Goal: Connect with others: Connect with others

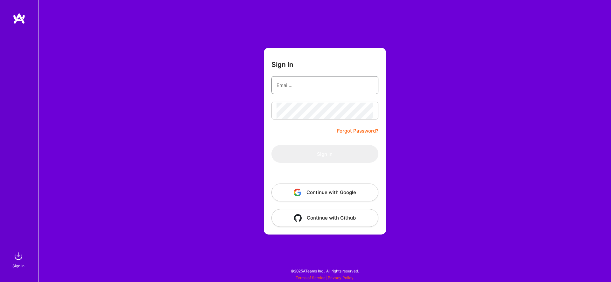
click at [365, 81] on input "email" at bounding box center [324, 85] width 97 height 16
type input "[EMAIL_ADDRESS][DOMAIN_NAME]"
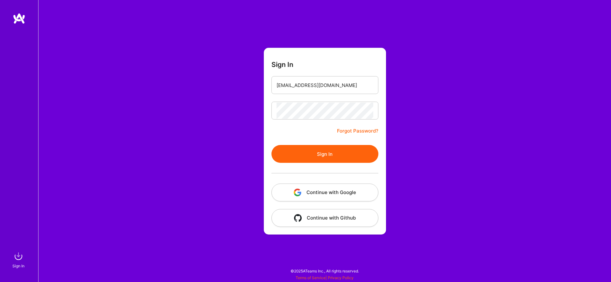
click at [342, 153] on button "Sign In" at bounding box center [324, 154] width 107 height 18
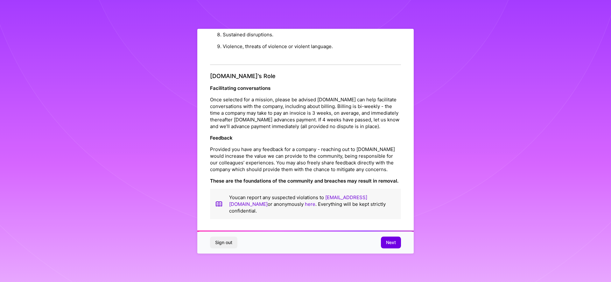
scroll to position [678, 0]
click at [394, 245] on button "Next" at bounding box center [391, 241] width 20 height 11
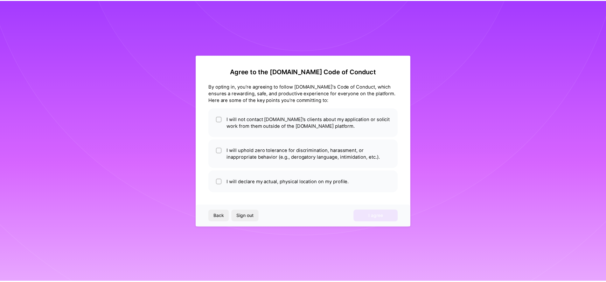
scroll to position [0, 0]
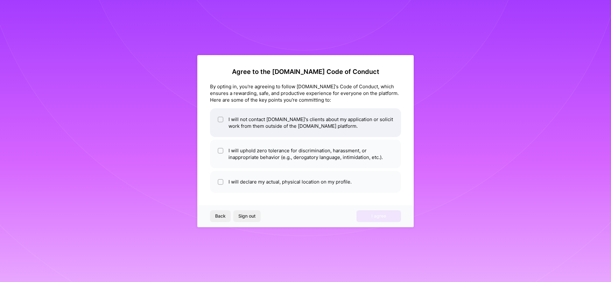
click at [298, 122] on li "I will not contact [DOMAIN_NAME]'s clients about my application or solicit work…" at bounding box center [305, 122] width 191 height 29
checkbox input "true"
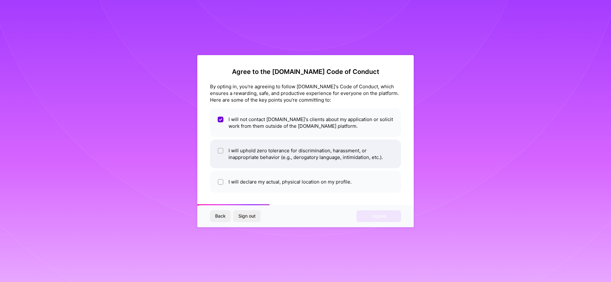
click at [304, 150] on li "I will uphold zero tolerance for discrimination, harassment, or inappropriate b…" at bounding box center [305, 153] width 191 height 29
checkbox input "true"
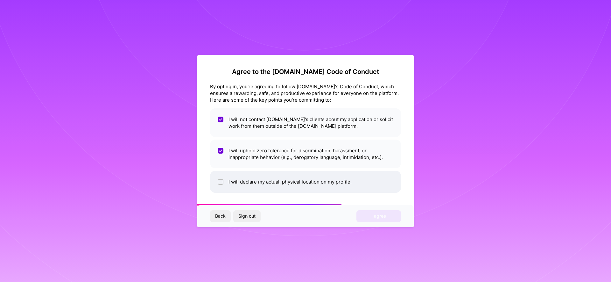
click at [301, 176] on li "I will declare my actual, physical location on my profile." at bounding box center [305, 182] width 191 height 22
checkbox input "true"
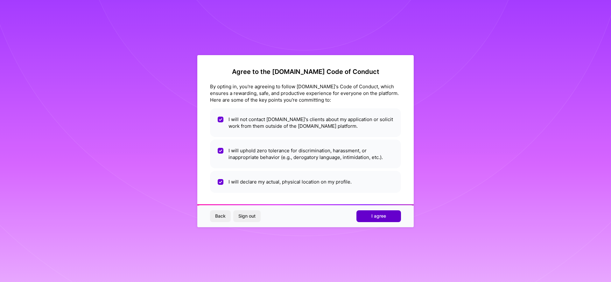
click at [375, 211] on button "I agree" at bounding box center [378, 215] width 45 height 11
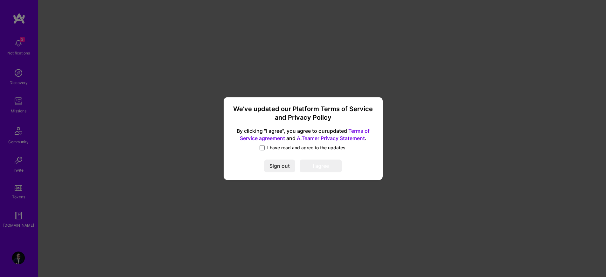
click at [271, 145] on span "I have read and agree to the updates." at bounding box center [307, 147] width 80 height 6
click at [0, 0] on input "I have read and agree to the updates." at bounding box center [0, 0] width 0 height 0
click at [275, 159] on button "Sign out" at bounding box center [279, 165] width 31 height 13
click at [317, 167] on button "I agree" at bounding box center [321, 165] width 42 height 13
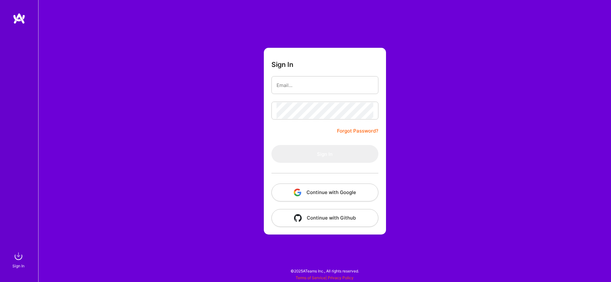
type input "[EMAIL_ADDRESS][DOMAIN_NAME]"
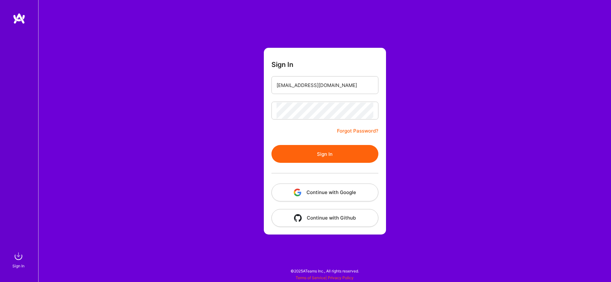
click at [343, 154] on button "Sign In" at bounding box center [324, 154] width 107 height 18
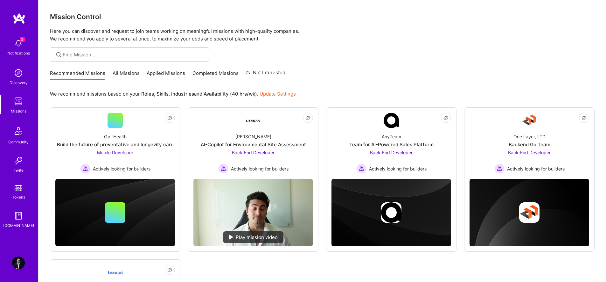
click at [17, 38] on img at bounding box center [18, 43] width 13 height 13
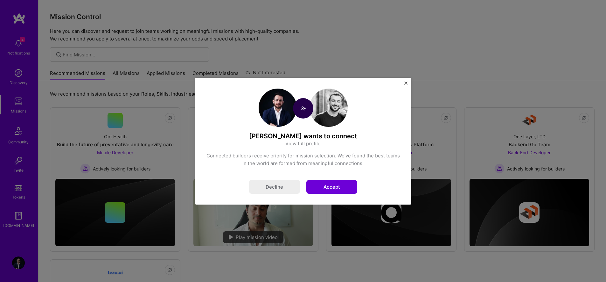
click at [337, 189] on button "Accept" at bounding box center [331, 187] width 51 height 14
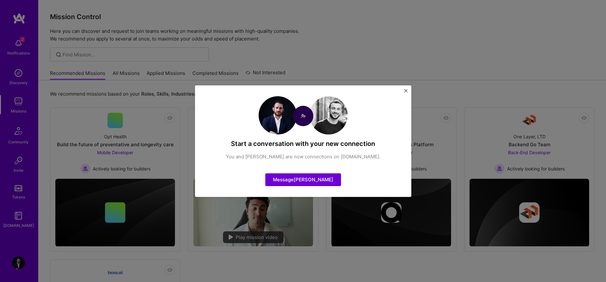
click at [411, 90] on div "Start a conversation with your new connection You and Alex Michael are now conn…" at bounding box center [303, 141] width 606 height 282
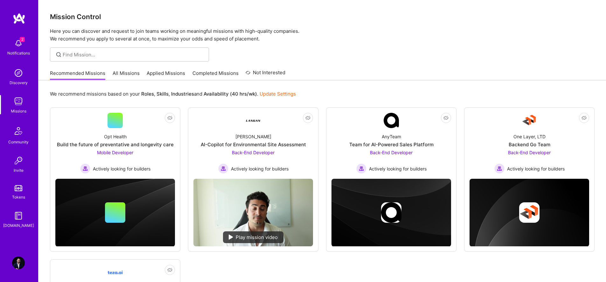
click at [148, 70] on link "Applied Missions" at bounding box center [166, 75] width 38 height 10
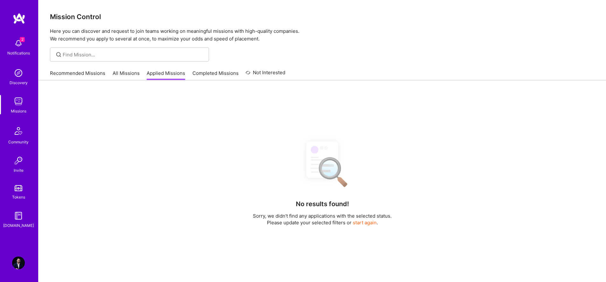
click at [116, 72] on link "All Missions" at bounding box center [126, 75] width 27 height 10
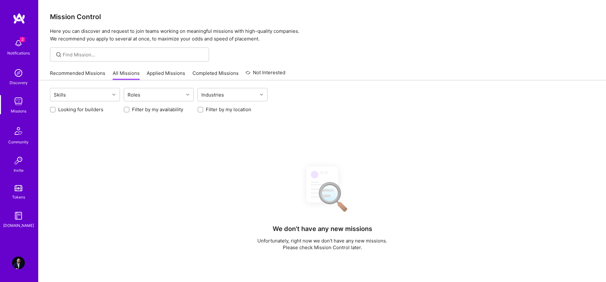
click at [182, 73] on link "Applied Missions" at bounding box center [166, 75] width 38 height 10
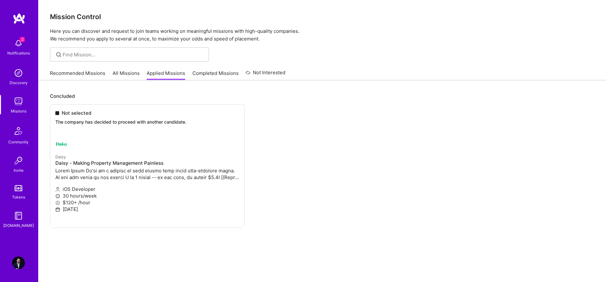
click at [265, 70] on link "Not Interested" at bounding box center [266, 74] width 40 height 11
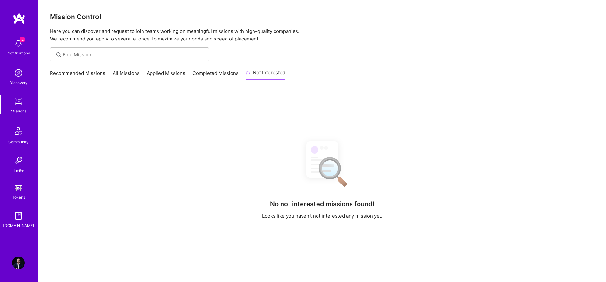
click at [219, 70] on link "Completed Missions" at bounding box center [215, 75] width 46 height 10
click at [31, 42] on div "2 Notifications" at bounding box center [18, 47] width 39 height 22
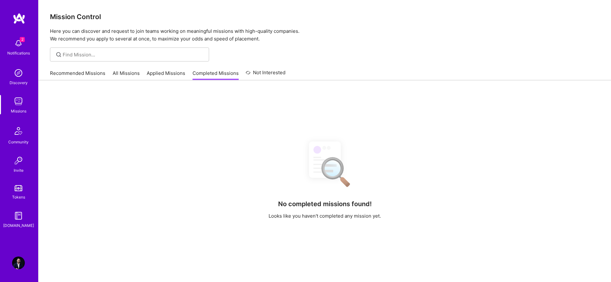
click at [17, 129] on img at bounding box center [18, 130] width 15 height 15
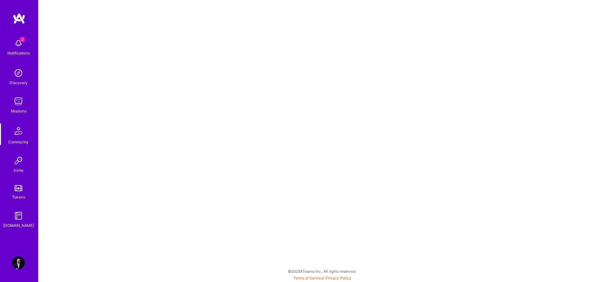
scroll to position [2, 0]
click at [19, 224] on div "[DOMAIN_NAME]" at bounding box center [18, 225] width 31 height 7
click at [18, 258] on img at bounding box center [18, 262] width 13 height 13
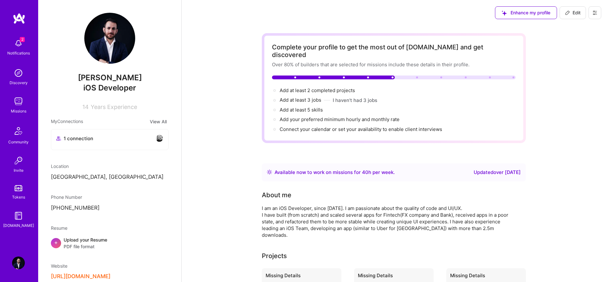
click at [85, 148] on div "1 connection" at bounding box center [109, 139] width 117 height 20
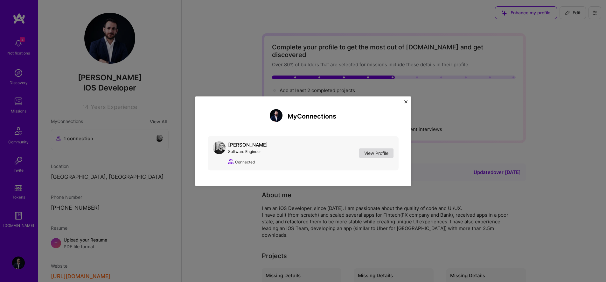
click at [374, 150] on link "View Profile" at bounding box center [376, 153] width 34 height 10
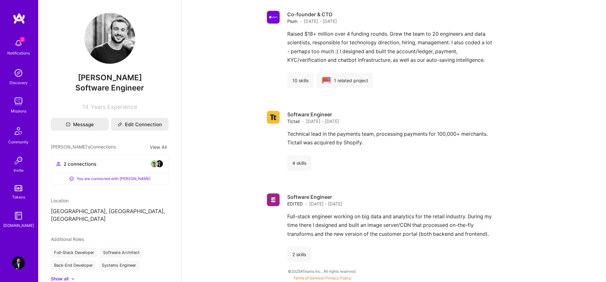
scroll to position [619, 0]
click at [124, 168] on div "2 connections" at bounding box center [109, 162] width 117 height 15
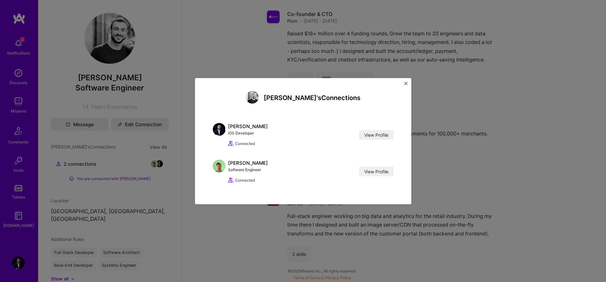
click at [208, 50] on div "Alex's Connections Michalis Mavris iOS Developer View Profile Connected View Pr…" at bounding box center [303, 141] width 606 height 282
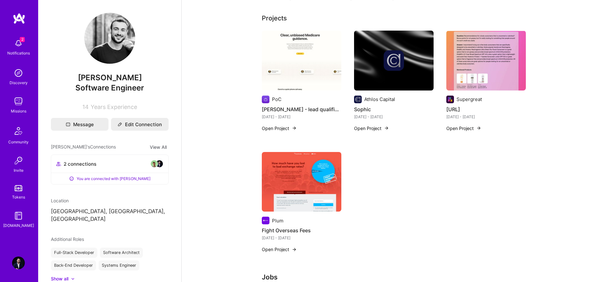
scroll to position [0, 0]
